Goal: Obtain resource: Download file/media

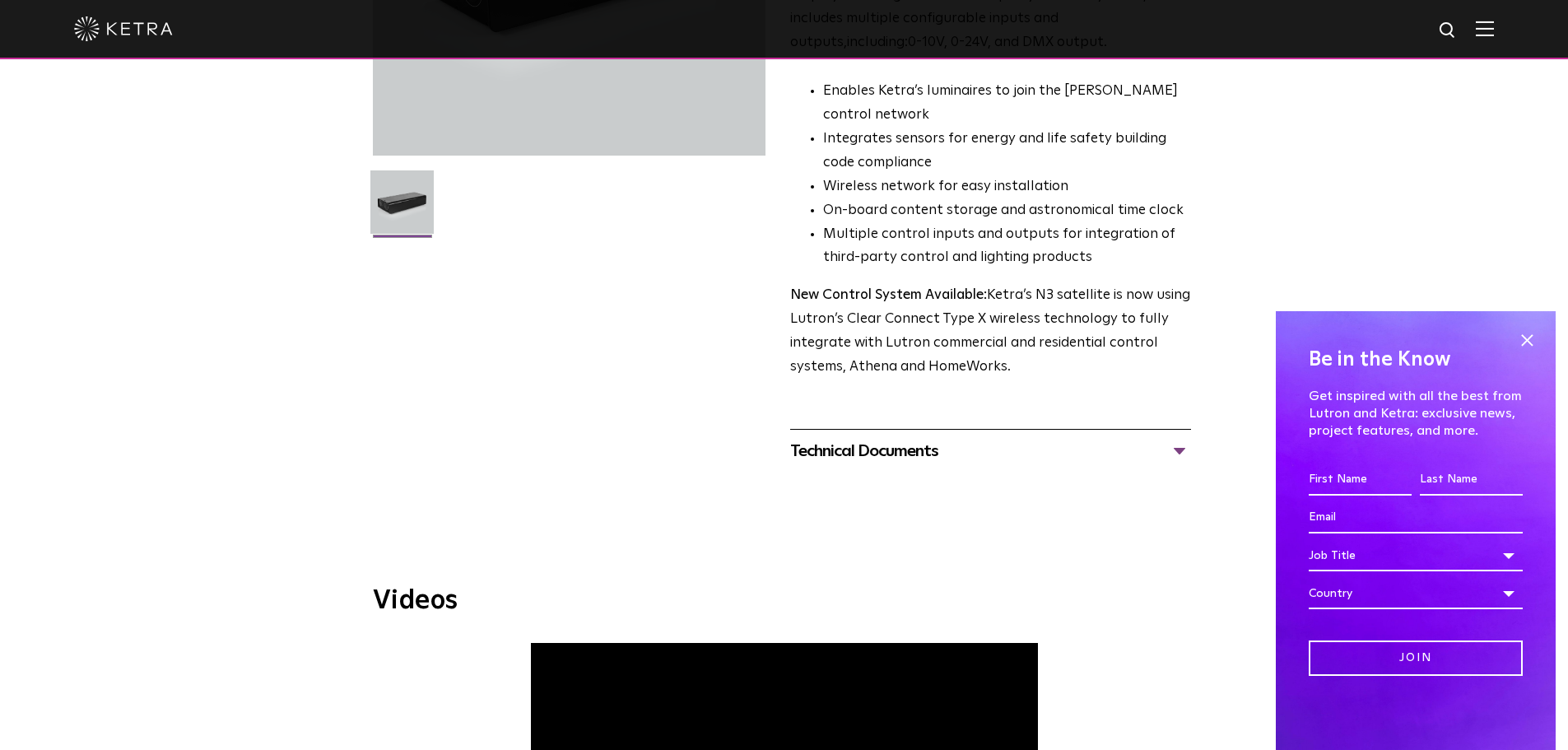
scroll to position [329, 0]
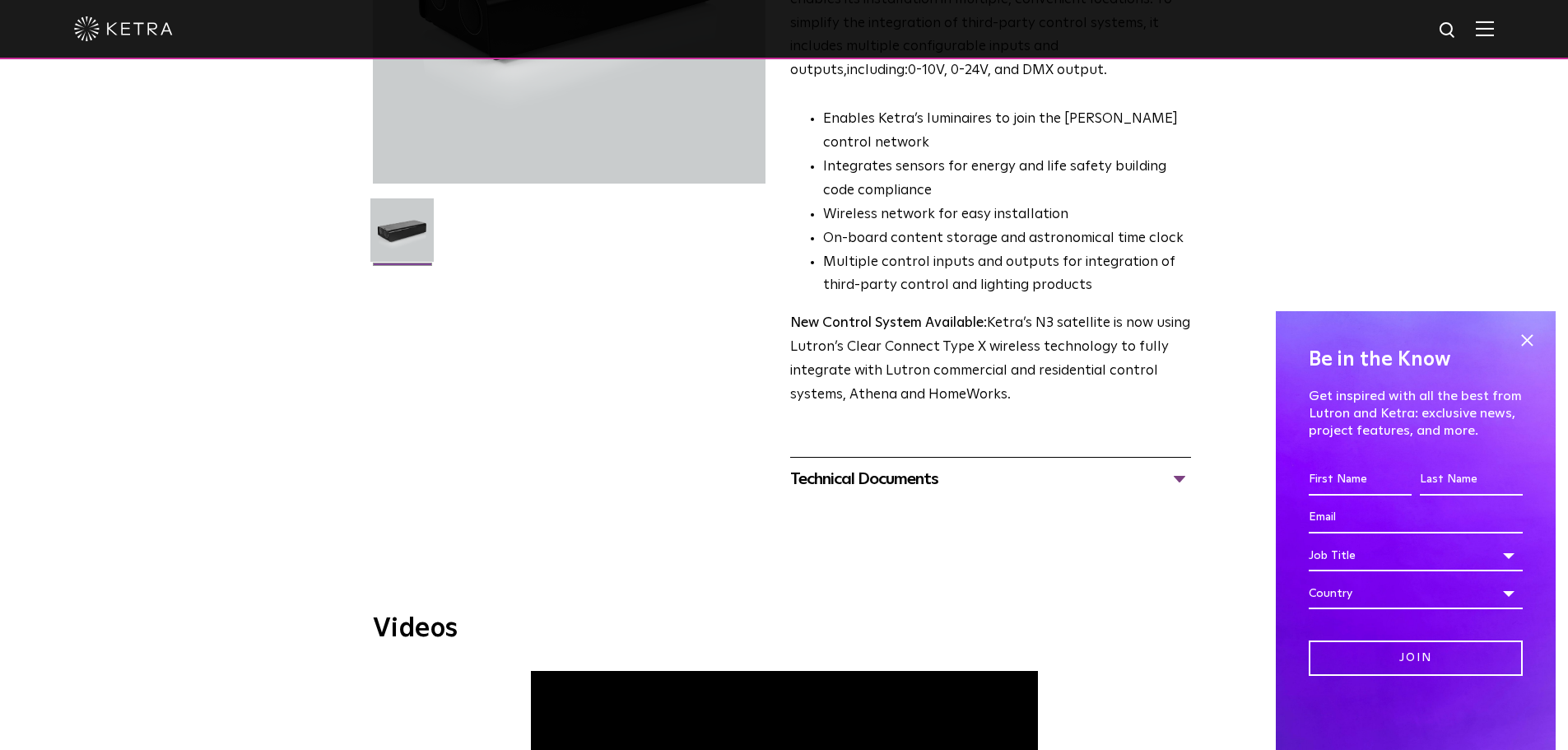
click at [811, 474] on div "Technical Documents" at bounding box center [990, 479] width 401 height 27
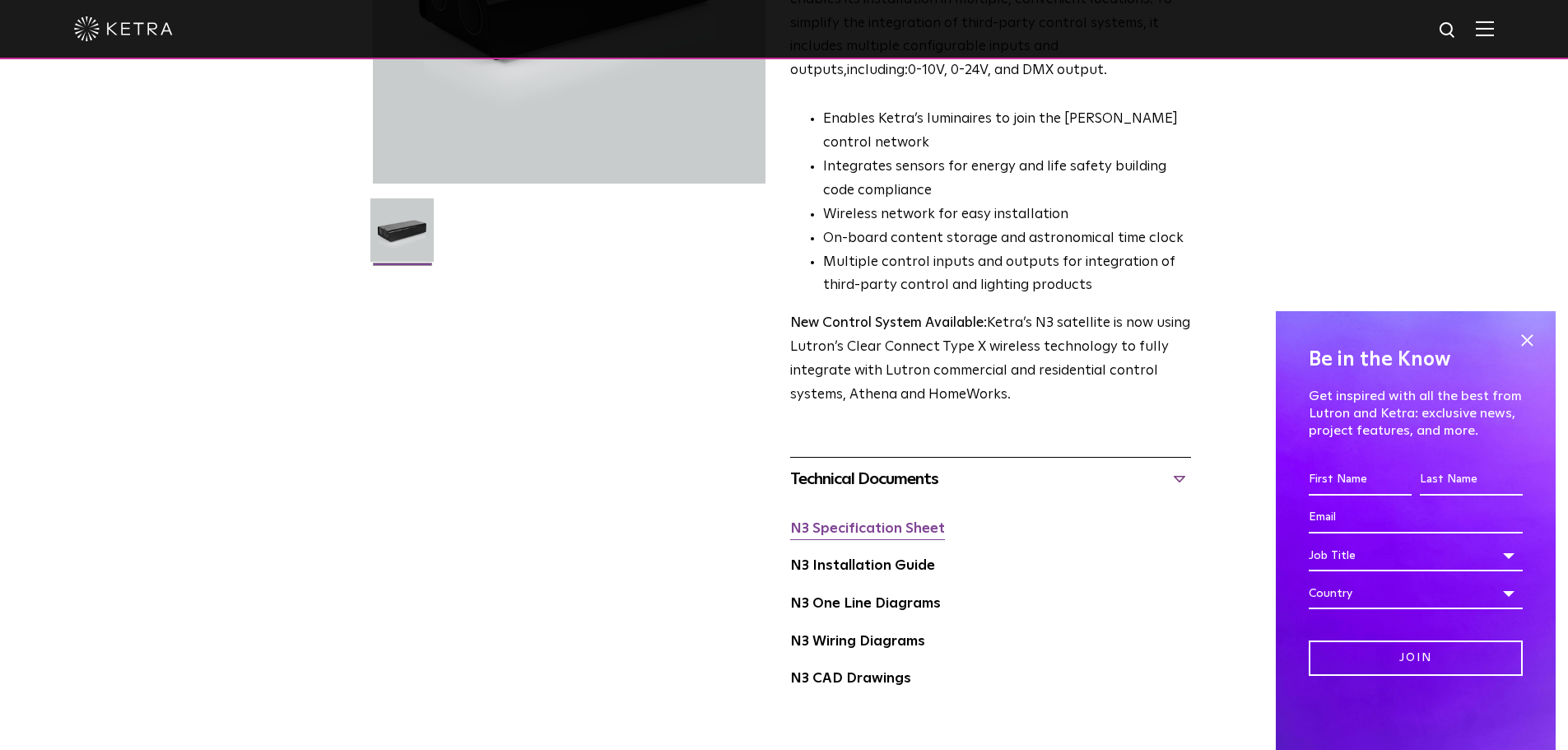
click at [872, 536] on link "N3 Specification Sheet" at bounding box center [867, 529] width 155 height 14
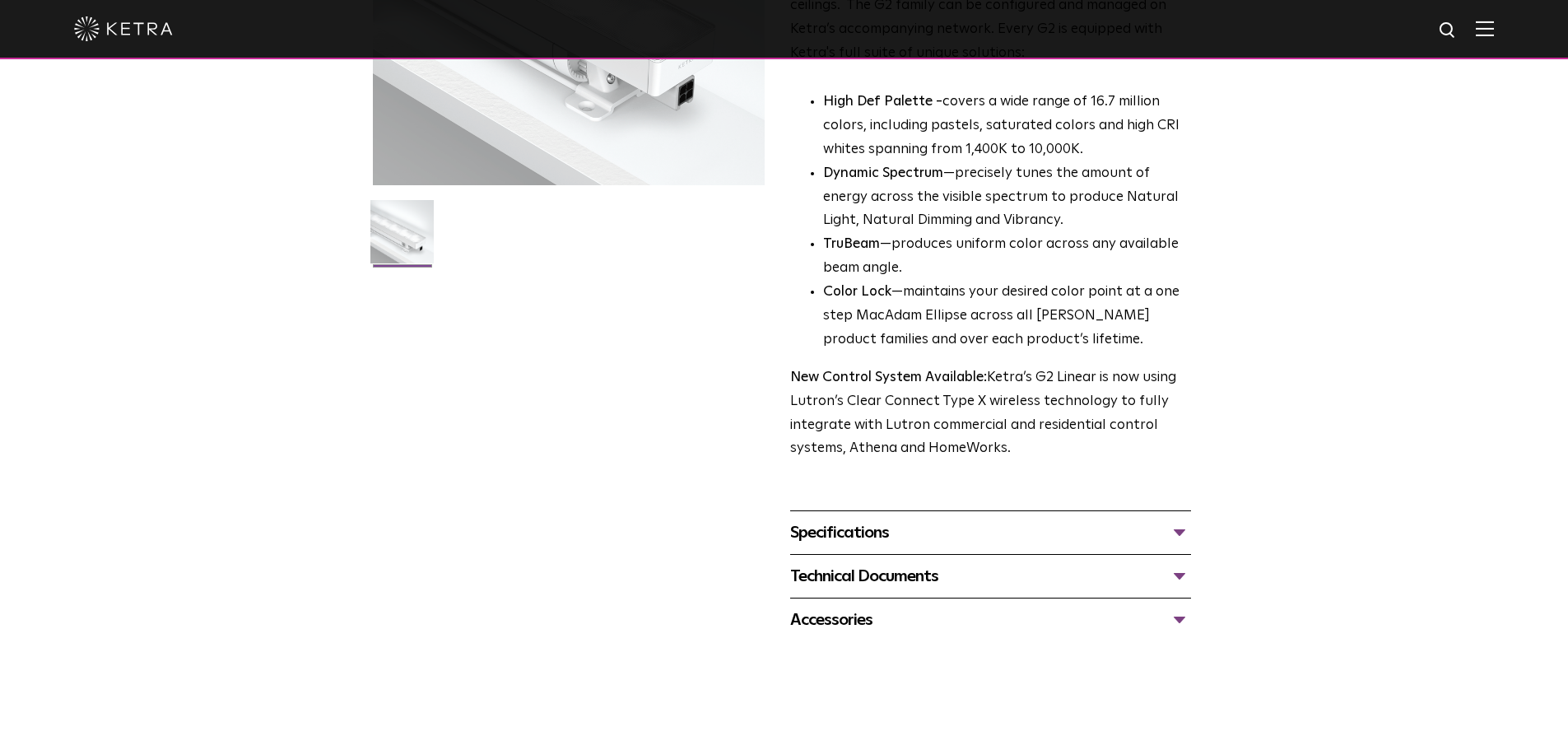
scroll to position [494, 0]
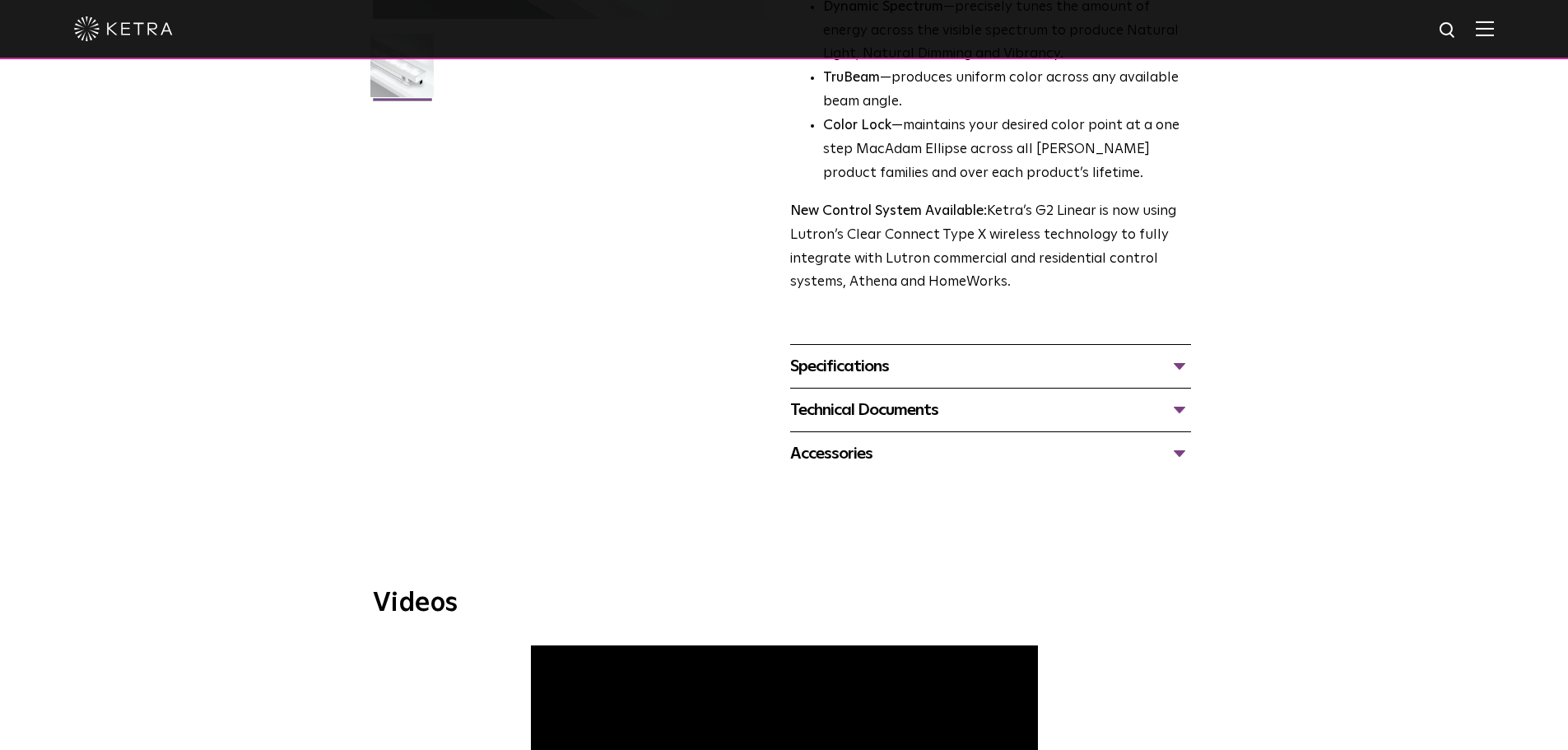
click at [831, 357] on div "Specifications" at bounding box center [990, 366] width 401 height 27
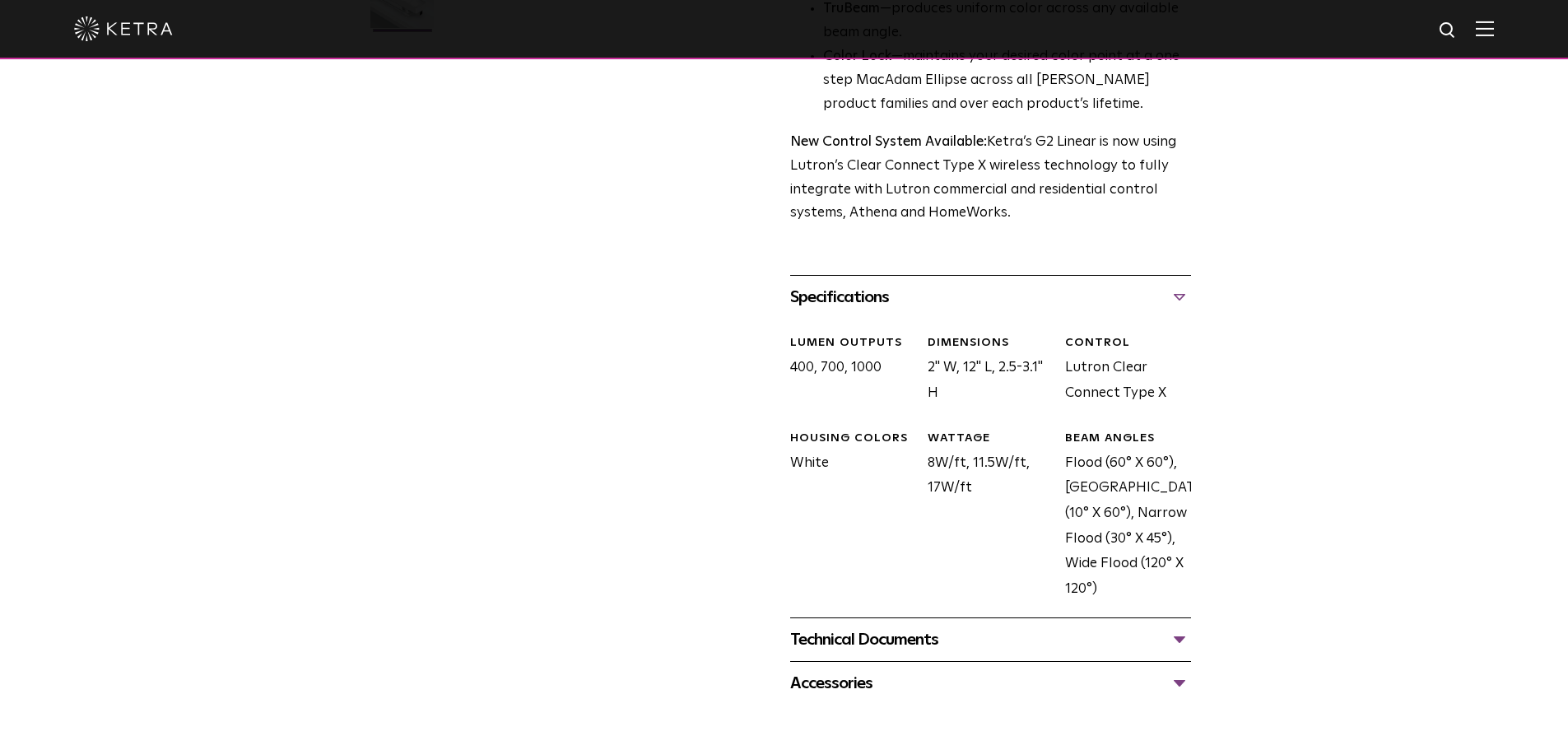
scroll to position [659, 0]
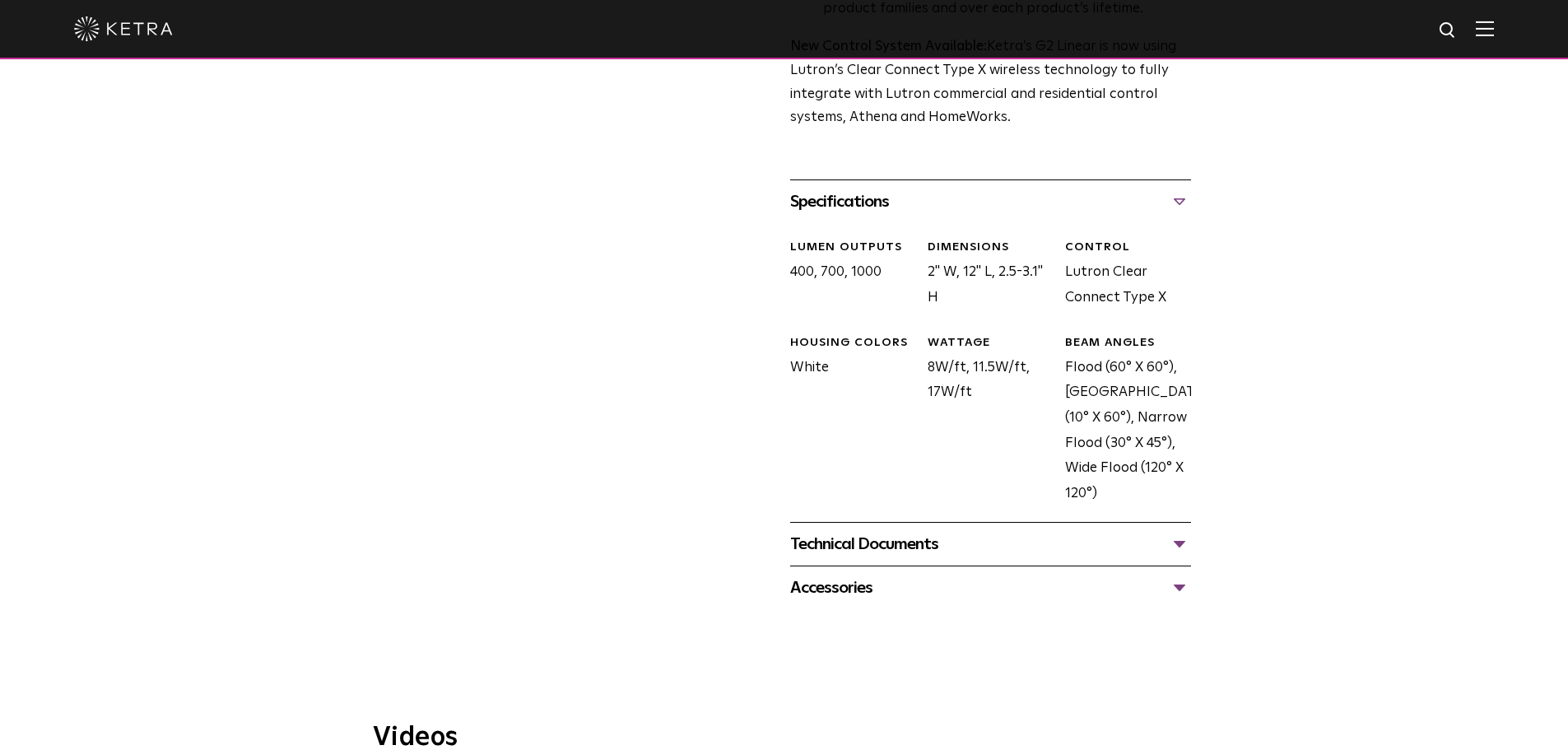
click at [896, 532] on div "Technical Documents" at bounding box center [990, 544] width 401 height 27
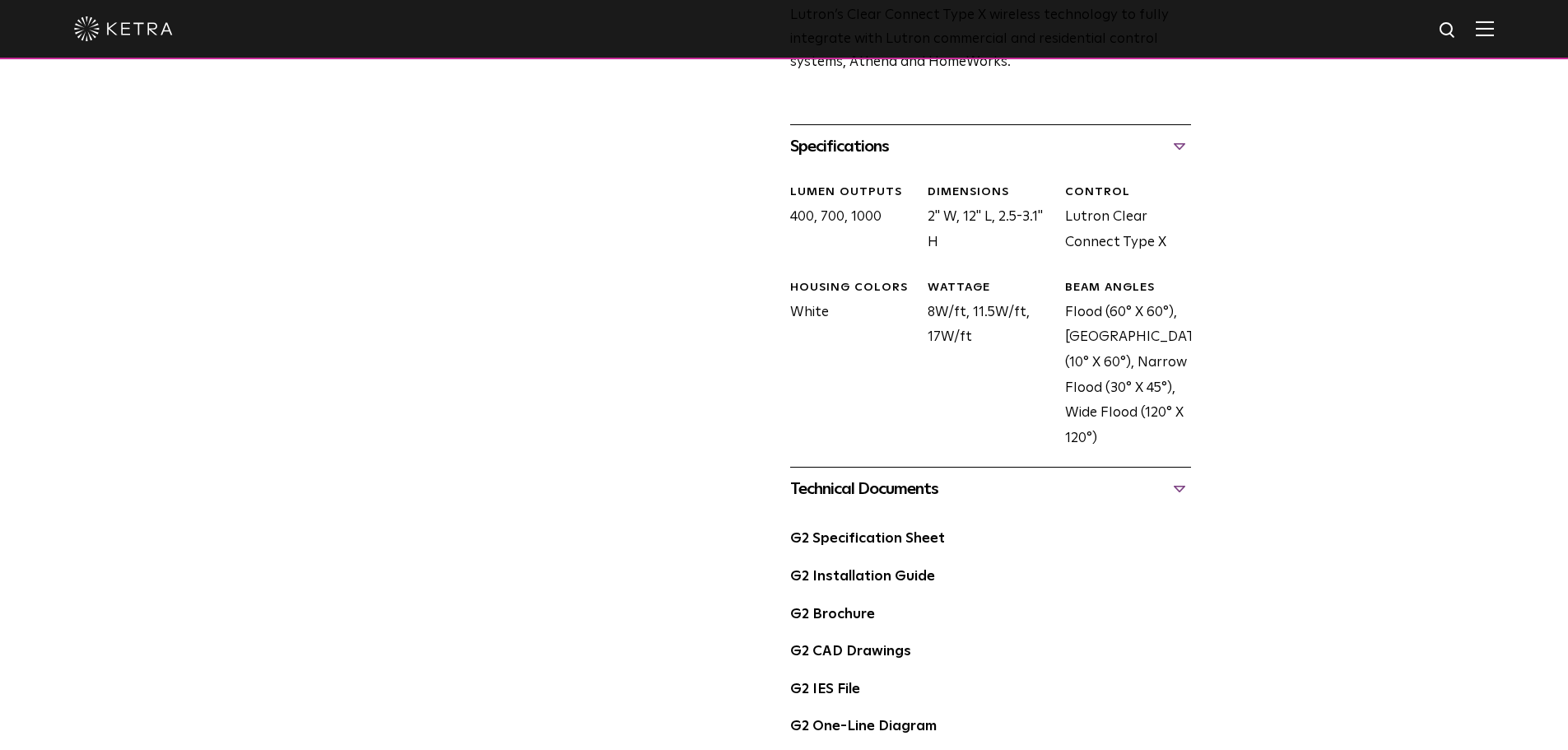
scroll to position [741, 0]
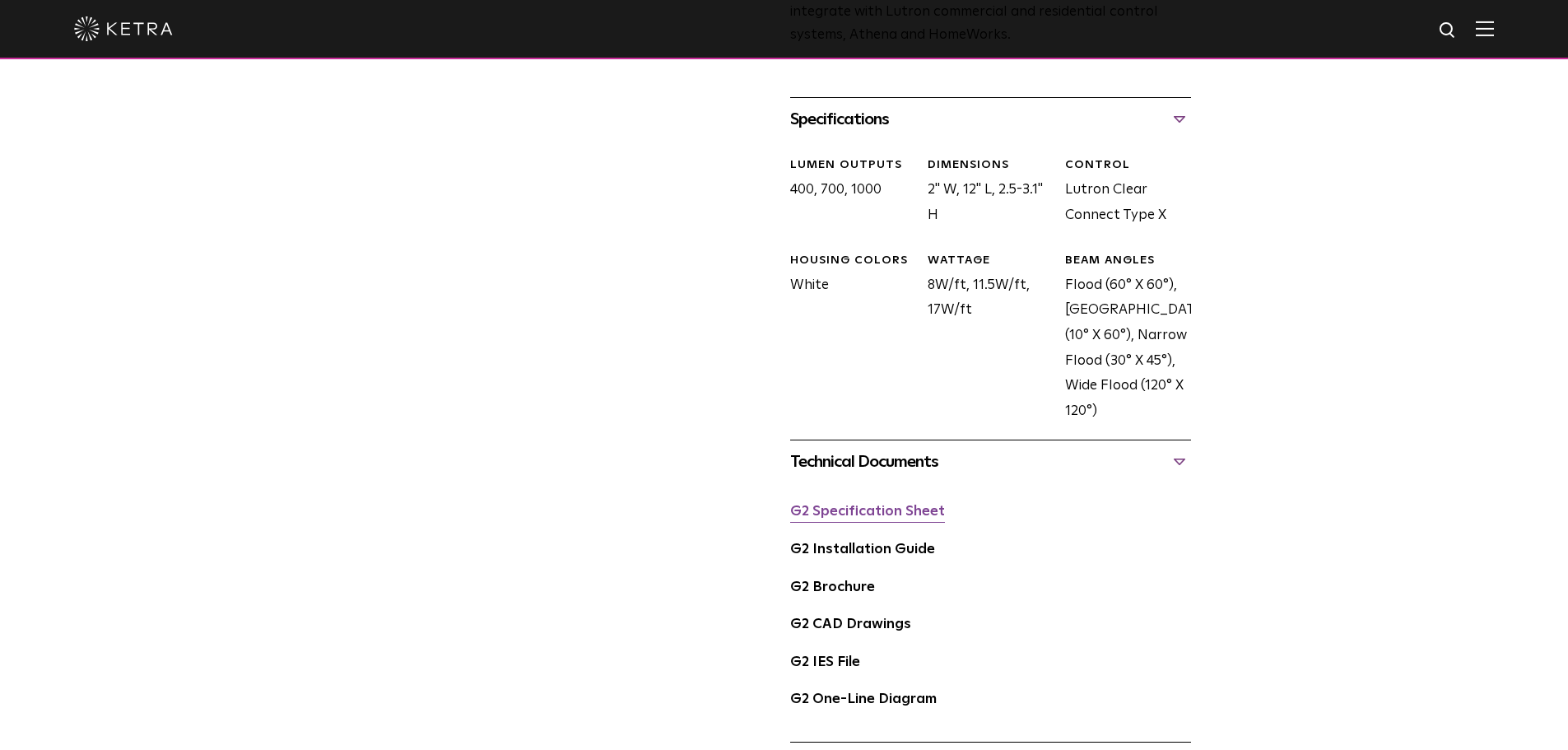
click at [900, 511] on link "G2 Specification Sheet" at bounding box center [867, 512] width 155 height 14
